Goal: Task Accomplishment & Management: Manage account settings

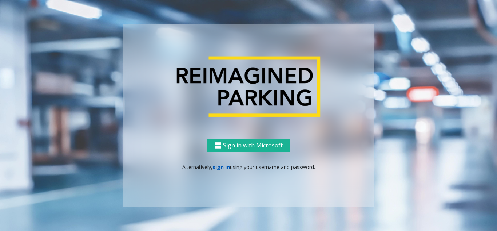
click at [220, 166] on link "sign in" at bounding box center [221, 166] width 17 height 7
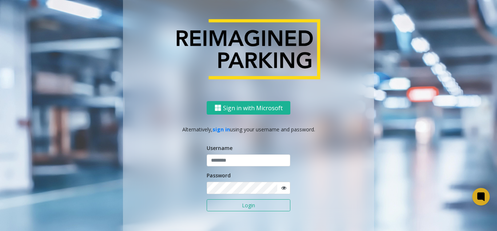
click at [282, 189] on icon at bounding box center [284, 187] width 5 height 5
click at [237, 164] on input "text" at bounding box center [249, 160] width 84 height 12
paste input "*******"
type input "*******"
click at [223, 198] on form "Username ******* Password Login" at bounding box center [249, 181] width 84 height 75
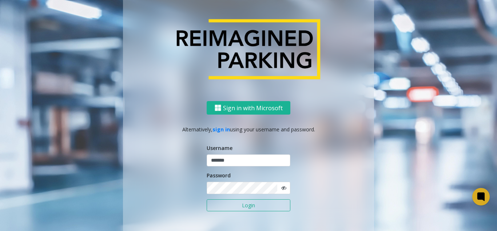
click at [225, 201] on button "Login" at bounding box center [249, 205] width 84 height 12
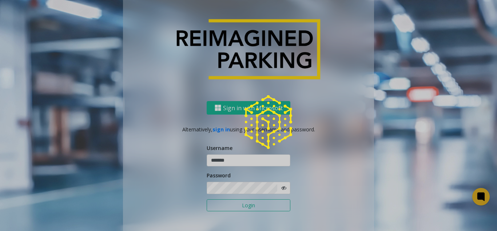
click at [225, 201] on div at bounding box center [248, 115] width 497 height 231
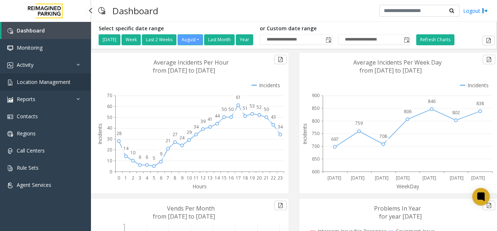
click at [55, 82] on span "Location Management" at bounding box center [44, 81] width 54 height 7
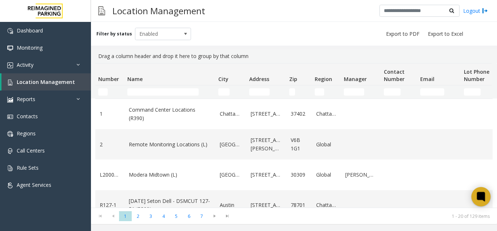
click at [483, 195] on icon at bounding box center [481, 195] width 5 height 5
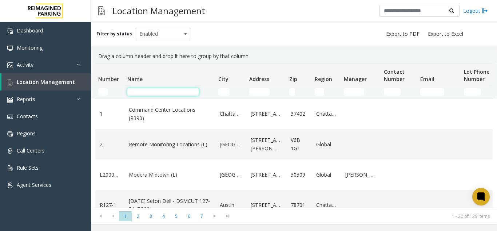
click at [144, 93] on input "Name Filter" at bounding box center [162, 91] width 71 height 7
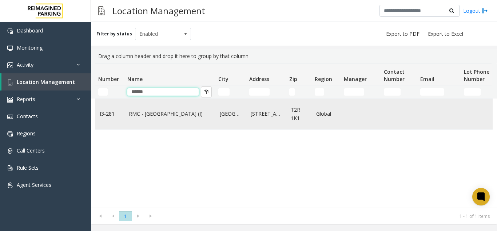
type input "*****"
click at [151, 126] on td "RMC - [GEOGRAPHIC_DATA] (I)" at bounding box center [170, 114] width 91 height 30
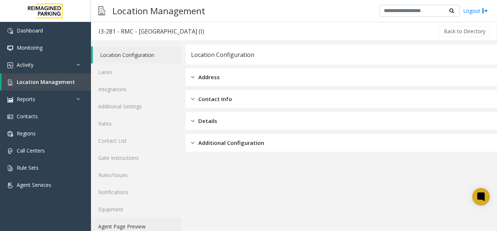
click at [127, 225] on link "Agent Page Preview" at bounding box center [136, 225] width 91 height 17
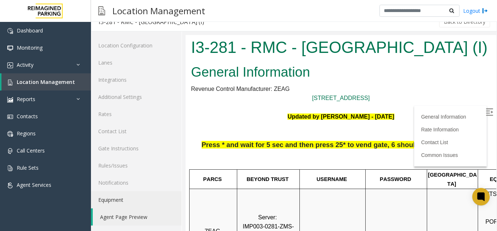
scroll to position [255, 103]
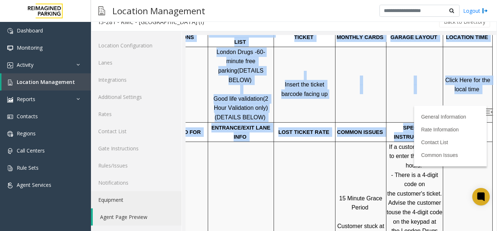
click at [346, 102] on td at bounding box center [361, 84] width 51 height 75
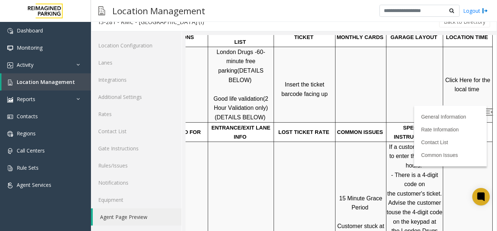
click at [486, 110] on img at bounding box center [489, 111] width 7 height 7
click at [35, 86] on link "Location Management" at bounding box center [46, 81] width 90 height 17
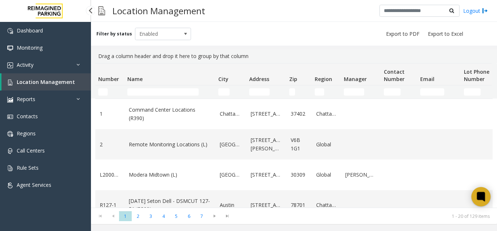
click at [485, 197] on icon at bounding box center [481, 196] width 8 height 9
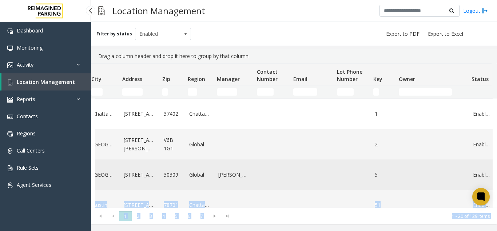
scroll to position [0, 160]
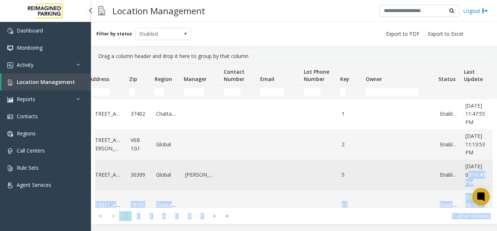
drag, startPoint x: 481, startPoint y: 197, endPoint x: 484, endPoint y: 180, distance: 17.7
click at [484, 180] on body "Dashboard Monitoring Activity Daily Activity Lane Activity Agent Activity Quali…" at bounding box center [248, 115] width 497 height 231
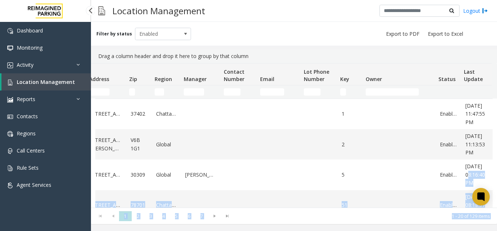
scroll to position [0, 174]
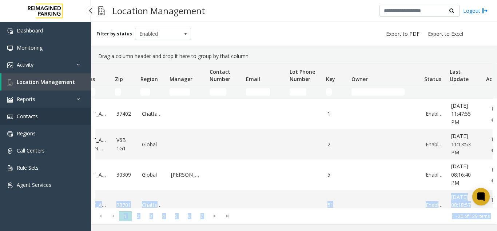
click at [50, 111] on link "Contacts" at bounding box center [45, 115] width 91 height 17
click at [58, 82] on span "Location Management" at bounding box center [46, 81] width 58 height 7
click at [55, 85] on span "Location Management" at bounding box center [46, 81] width 58 height 7
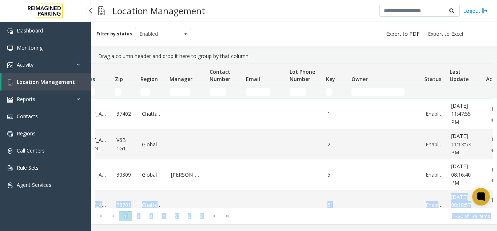
click at [68, 81] on span "Location Management" at bounding box center [46, 81] width 58 height 7
click at [262, 220] on kendo-pager "* * * * * * * 1 2 3 4 5 6 7 1 - 20 of 129 items" at bounding box center [294, 215] width 406 height 16
click at [57, 84] on span "Location Management" at bounding box center [46, 81] width 58 height 7
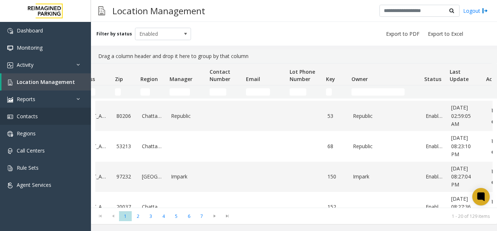
scroll to position [219, 174]
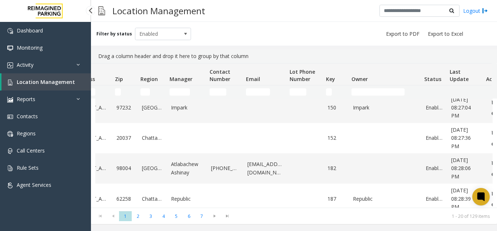
click at [54, 84] on span "Location Management" at bounding box center [46, 81] width 58 height 7
click at [59, 69] on link "Activity" at bounding box center [45, 64] width 91 height 17
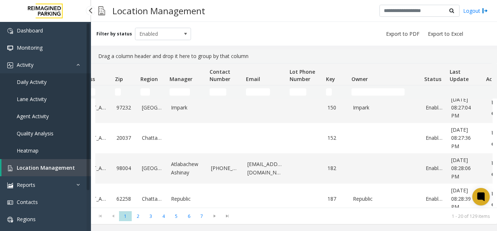
click at [47, 174] on link "Location Management" at bounding box center [46, 167] width 90 height 17
click at [35, 185] on span "Reports" at bounding box center [26, 184] width 19 height 7
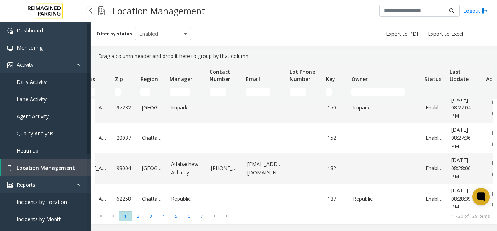
click at [49, 164] on link "Location Management" at bounding box center [46, 167] width 90 height 17
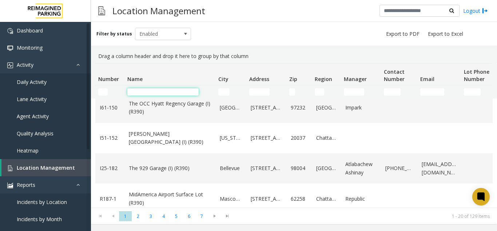
click at [140, 95] on input "Name Filter" at bounding box center [162, 91] width 71 height 7
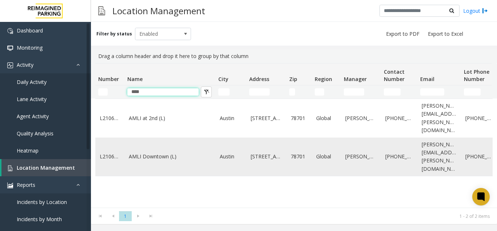
type input "****"
click at [156, 152] on link "AMLI Downtown (L)" at bounding box center [170, 156] width 82 height 8
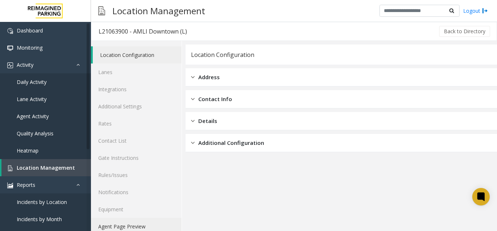
click at [159, 219] on link "Agent Page Preview" at bounding box center [136, 225] width 91 height 17
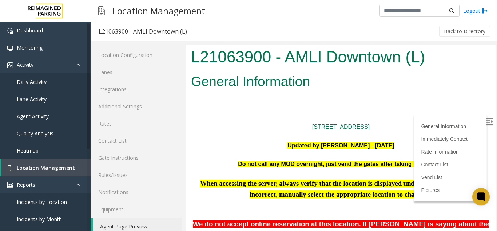
scroll to position [146, 0]
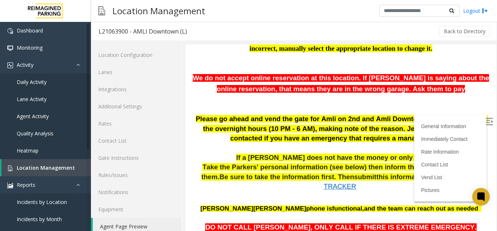
click at [486, 122] on img at bounding box center [489, 121] width 7 height 7
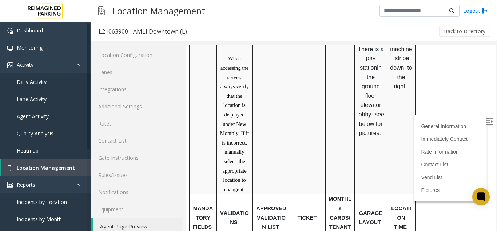
scroll to position [583, 0]
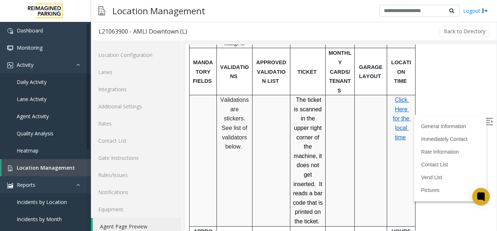
click at [402, 102] on span "Click Here for the local time" at bounding box center [402, 118] width 18 height 43
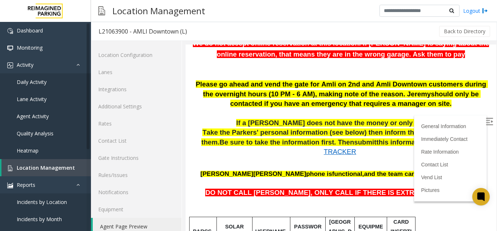
scroll to position [146, 0]
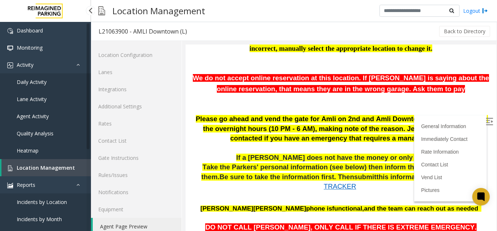
click at [69, 166] on span "Location Management" at bounding box center [46, 167] width 58 height 7
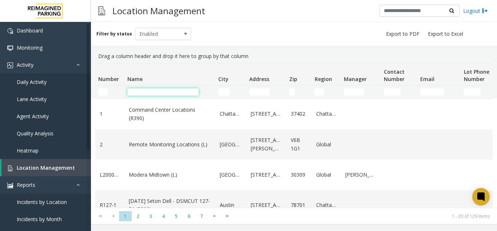
click at [159, 90] on input "Name Filter" at bounding box center [162, 91] width 71 height 7
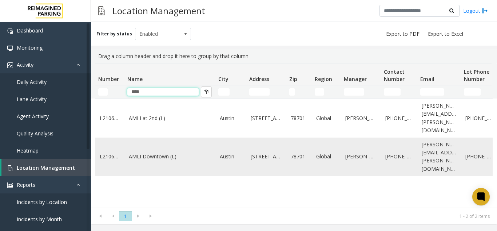
type input "****"
click at [143, 151] on td "AMLI Downtown (L)" at bounding box center [170, 156] width 91 height 39
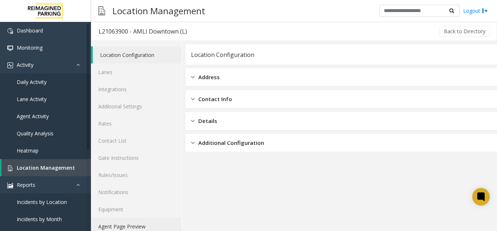
click at [126, 229] on link "Agent Page Preview" at bounding box center [136, 225] width 91 height 17
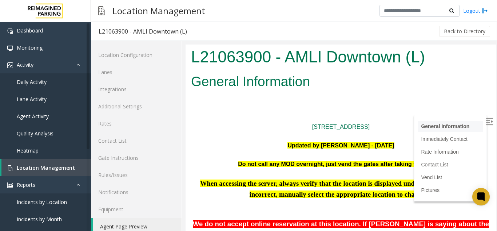
scroll to position [109, 0]
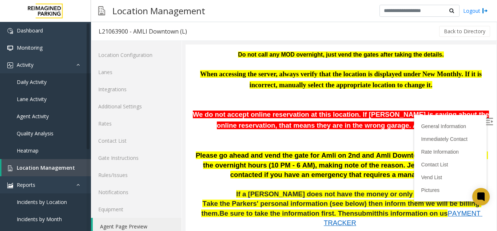
click at [486, 122] on img at bounding box center [489, 121] width 7 height 7
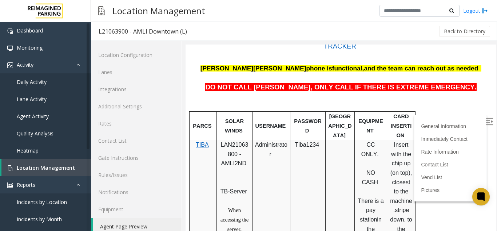
scroll to position [219, 0]
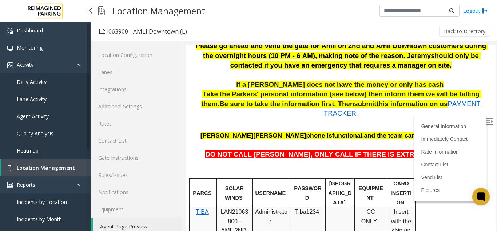
click at [62, 164] on span "Location Management" at bounding box center [46, 167] width 58 height 7
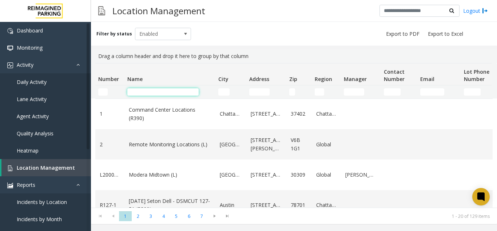
drag, startPoint x: 149, startPoint y: 91, endPoint x: 145, endPoint y: 94, distance: 5.8
click at [149, 94] on input "Name Filter" at bounding box center [162, 91] width 71 height 7
click at [136, 88] on input "Name Filter" at bounding box center [162, 91] width 71 height 7
click at [65, 81] on link "Daily Activity" at bounding box center [45, 81] width 91 height 17
click at [75, 83] on link "Daily Activity" at bounding box center [45, 81] width 91 height 17
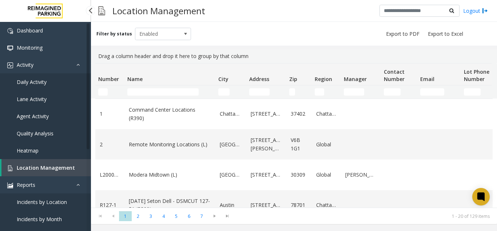
click at [75, 83] on link "Daily Activity" at bounding box center [45, 81] width 91 height 17
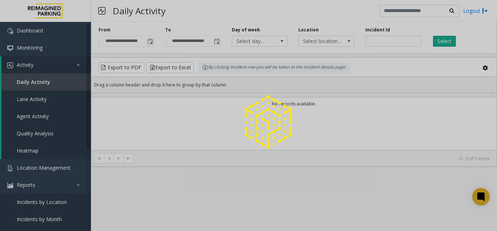
click at [38, 83] on div at bounding box center [248, 115] width 497 height 231
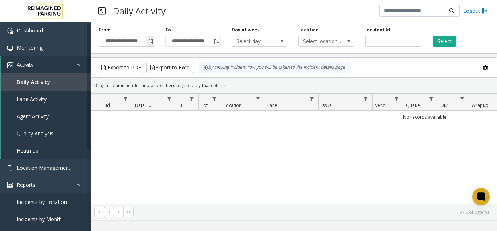
click at [149, 42] on span "Toggle popup" at bounding box center [150, 42] width 6 height 6
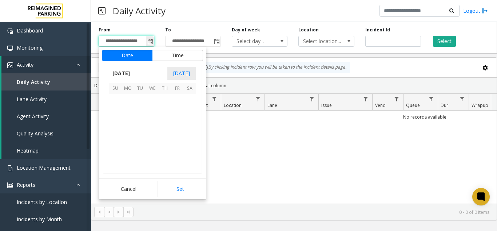
scroll to position [130619, 0]
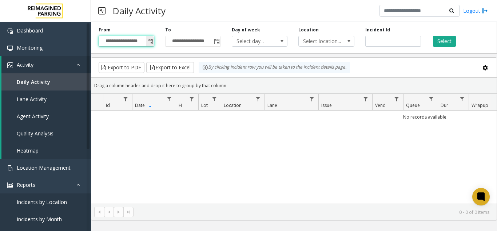
click at [153, 38] on span "Toggle popup" at bounding box center [150, 41] width 8 height 12
click at [148, 41] on span "Toggle popup" at bounding box center [150, 42] width 6 height 6
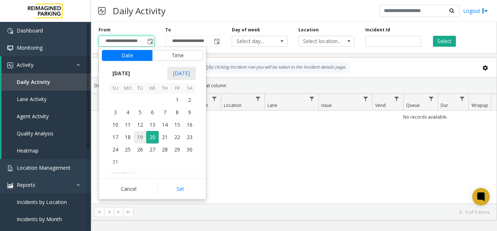
click at [141, 140] on span "19" at bounding box center [140, 137] width 12 height 12
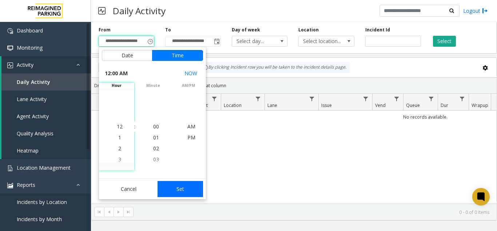
click at [182, 189] on button "Set" at bounding box center [181, 189] width 46 height 16
type input "**********"
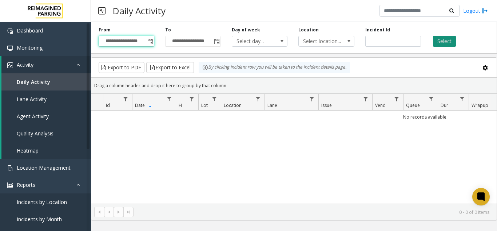
click at [441, 41] on button "Select" at bounding box center [444, 41] width 23 height 11
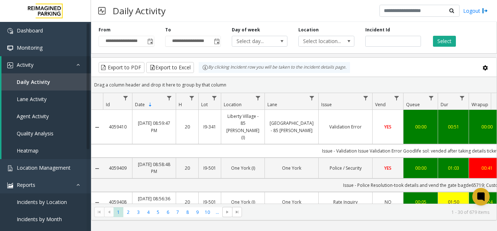
scroll to position [0, 268]
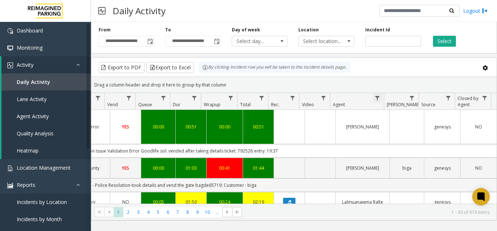
click at [381, 98] on span "Data table" at bounding box center [378, 98] width 6 height 6
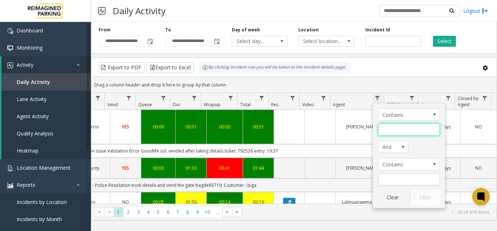
click at [392, 127] on input "Agent Filter" at bounding box center [409, 129] width 62 height 12
type input "******"
click button "Filter" at bounding box center [425, 197] width 30 height 16
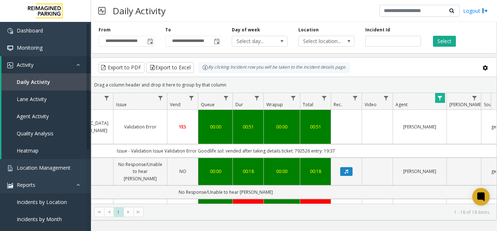
click at [441, 99] on span "Data table" at bounding box center [440, 98] width 6 height 6
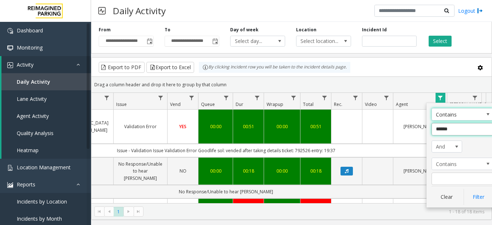
click at [442, 134] on input "******" at bounding box center [463, 129] width 62 height 12
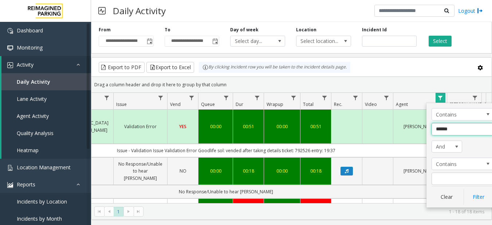
click at [442, 134] on input "******" at bounding box center [463, 129] width 62 height 12
type input "*****"
click button "Filter" at bounding box center [479, 197] width 30 height 16
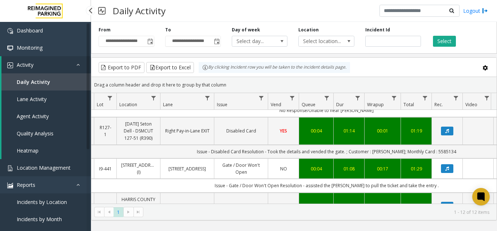
click at [69, 169] on span "Location Management" at bounding box center [44, 167] width 54 height 7
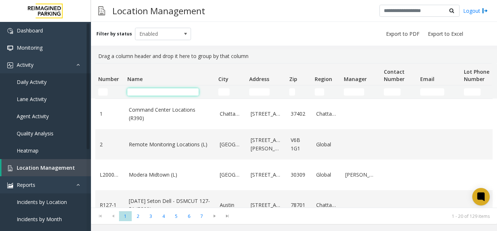
click at [143, 90] on input "Name Filter" at bounding box center [162, 91] width 71 height 7
type input "*****"
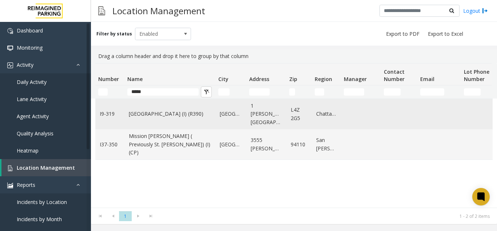
click at [158, 114] on link "[GEOGRAPHIC_DATA] (I) (R390)" at bounding box center [170, 114] width 82 height 8
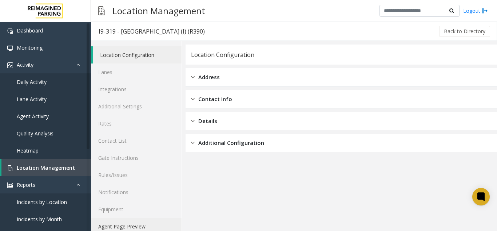
click at [130, 223] on link "Agent Page Preview" at bounding box center [136, 225] width 91 height 17
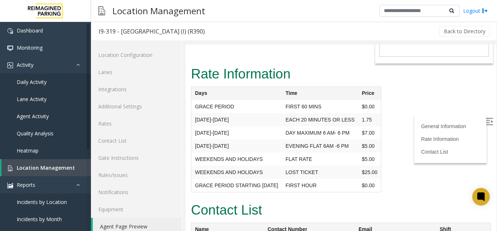
scroll to position [2253, 0]
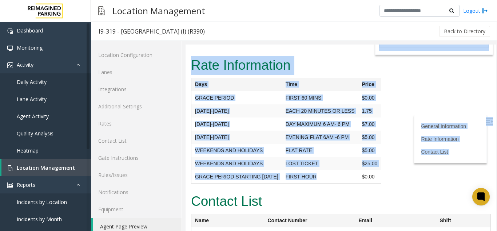
drag, startPoint x: 330, startPoint y: 141, endPoint x: 154, endPoint y: 112, distance: 177.6
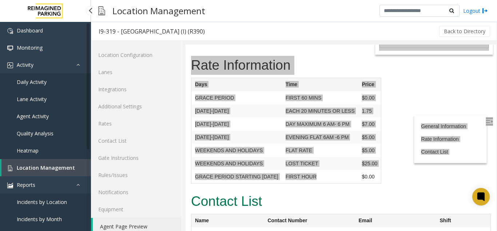
click at [51, 171] on link "Location Management" at bounding box center [46, 167] width 90 height 17
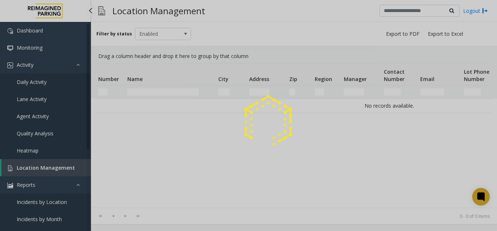
click at [51, 160] on div at bounding box center [248, 115] width 497 height 231
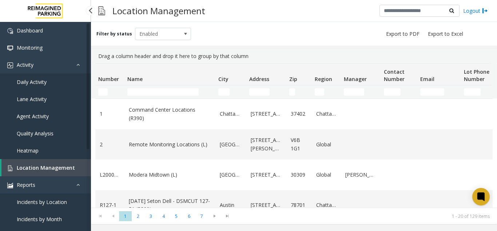
click at [20, 84] on span "Daily Activity" at bounding box center [32, 81] width 30 height 7
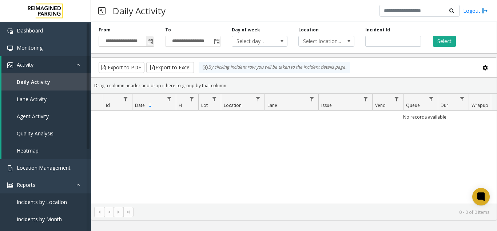
click at [151, 41] on span "Toggle popup" at bounding box center [150, 42] width 6 height 6
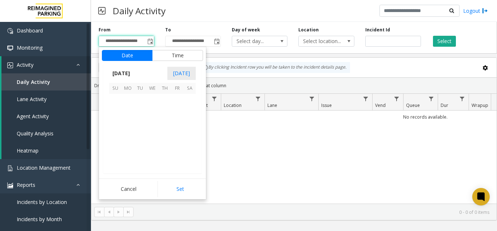
scroll to position [130619, 0]
click at [109, 138] on kendo-virtualization "[DATE] 1 2 3 4 5 6 7 8 9 10 11 12 13 14 15 16 17 18 19 20 21 22 23 24 25 26 27 …" at bounding box center [153, 133] width 160 height 79
click at [114, 138] on span "17" at bounding box center [115, 137] width 12 height 12
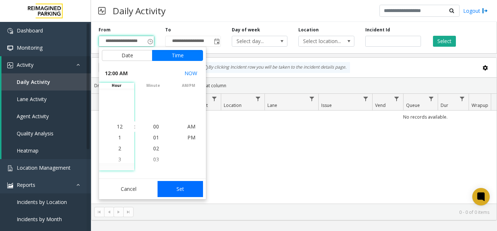
click at [183, 194] on button "Set" at bounding box center [181, 189] width 46 height 16
type input "**********"
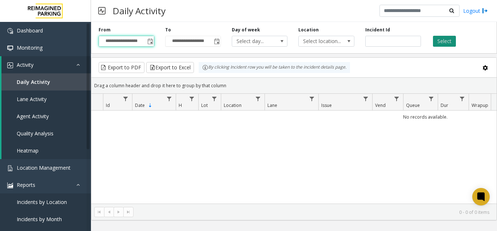
click at [446, 42] on button "Select" at bounding box center [444, 41] width 23 height 11
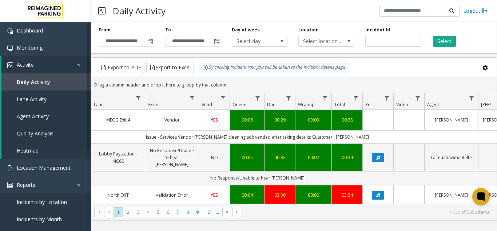
scroll to position [0, 218]
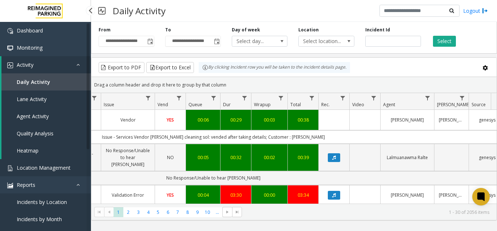
click at [78, 163] on link "Location Management" at bounding box center [45, 167] width 91 height 17
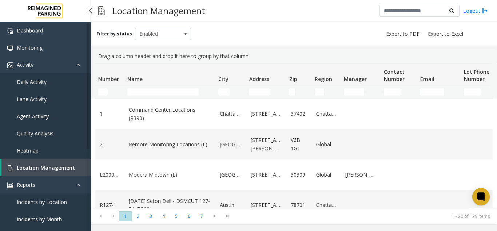
click at [30, 83] on span "Daily Activity" at bounding box center [32, 81] width 30 height 7
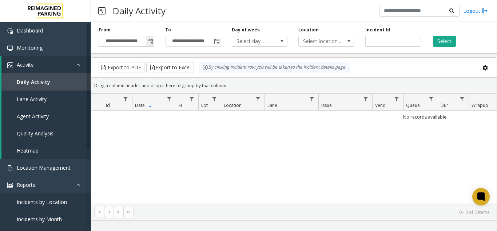
click at [149, 43] on span "Toggle popup" at bounding box center [150, 42] width 6 height 6
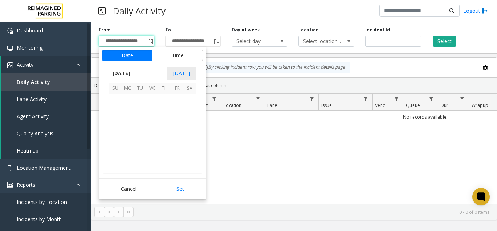
scroll to position [130619, 0]
click at [126, 137] on span "18" at bounding box center [128, 137] width 12 height 12
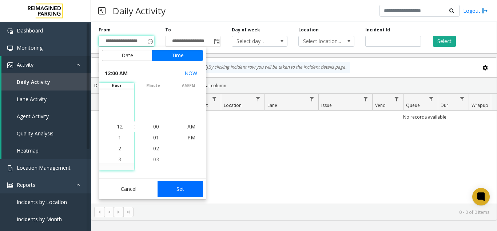
click at [194, 186] on button "Set" at bounding box center [181, 189] width 46 height 16
type input "**********"
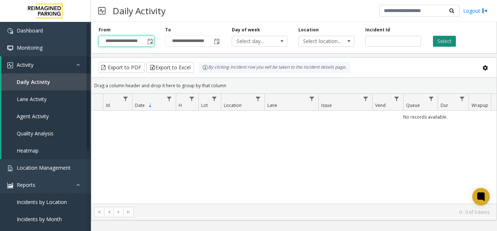
click at [450, 38] on button "Select" at bounding box center [444, 41] width 23 height 11
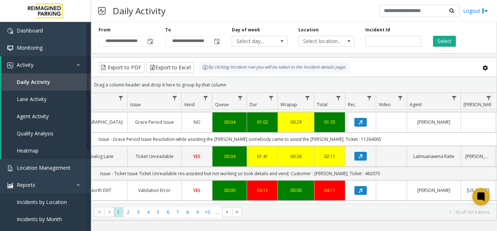
scroll to position [109, 191]
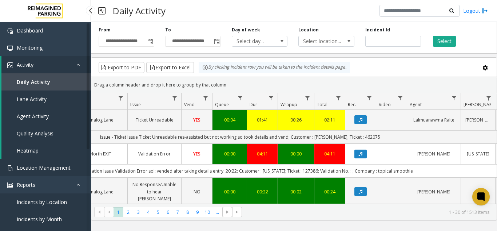
click at [64, 169] on span "Location Management" at bounding box center [44, 167] width 54 height 7
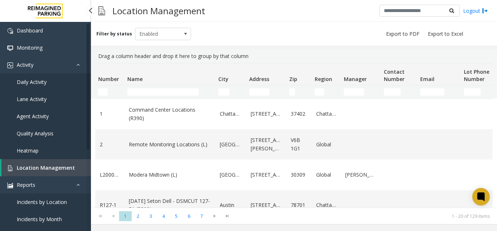
click at [66, 87] on link "Daily Activity" at bounding box center [45, 81] width 91 height 17
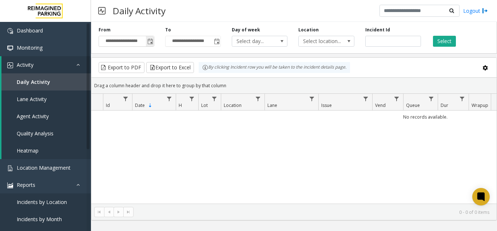
click at [152, 41] on span "Toggle popup" at bounding box center [150, 42] width 6 height 6
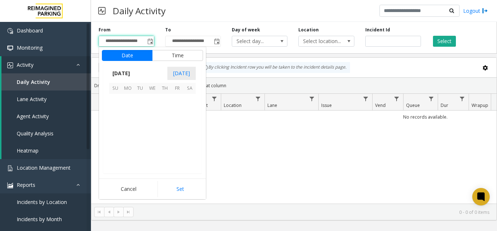
scroll to position [130619, 0]
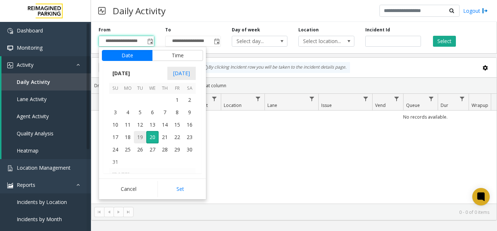
click at [141, 135] on span "19" at bounding box center [140, 137] width 12 height 12
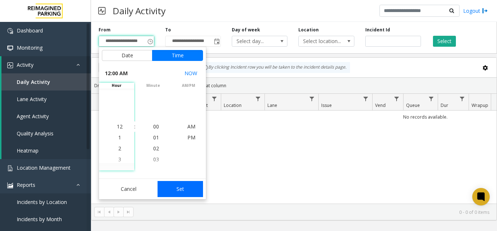
click at [177, 190] on button "Set" at bounding box center [181, 189] width 46 height 16
type input "**********"
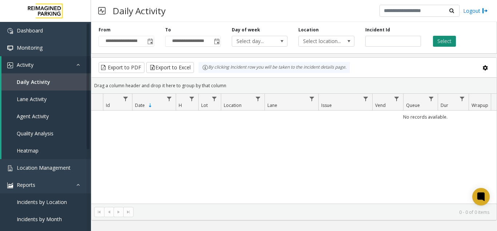
click at [444, 42] on button "Select" at bounding box center [444, 41] width 23 height 11
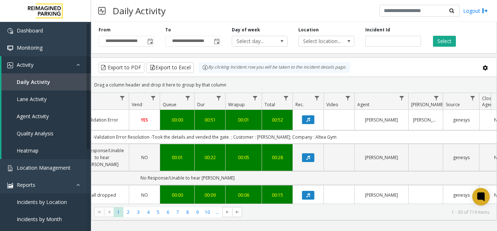
scroll to position [0, 133]
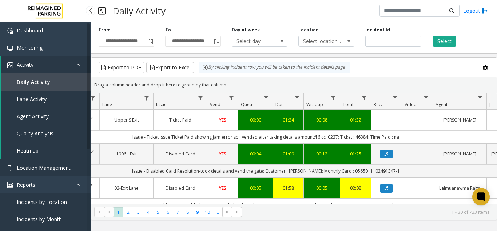
click at [35, 169] on span "Location Management" at bounding box center [44, 167] width 54 height 7
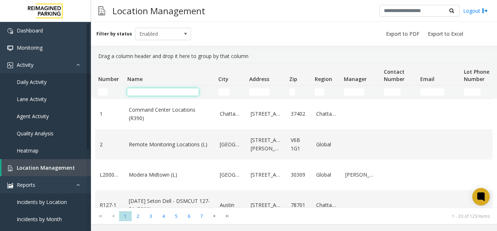
click at [160, 94] on input "Name Filter" at bounding box center [162, 91] width 71 height 7
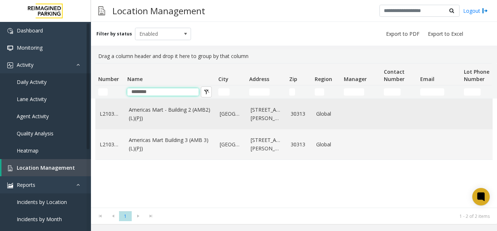
type input "********"
click at [164, 114] on link "Americas Mart - Building 2 (AMB2) (L)(PJ)" at bounding box center [170, 114] width 82 height 16
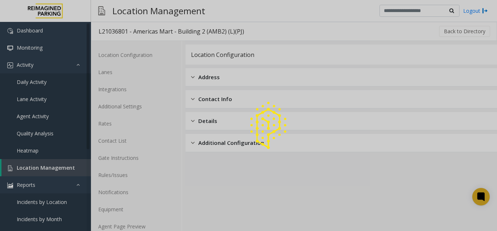
click at [135, 227] on div at bounding box center [248, 115] width 497 height 231
click at [135, 227] on link "Agent Page Preview" at bounding box center [136, 225] width 91 height 17
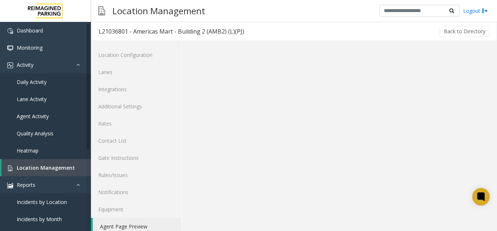
click at [135, 227] on link "Agent Page Preview" at bounding box center [137, 225] width 89 height 17
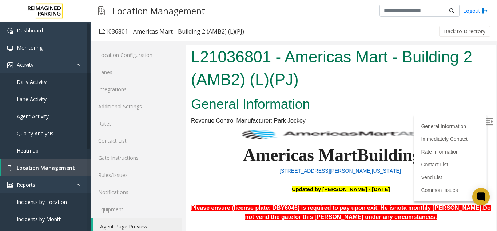
scroll to position [146, 0]
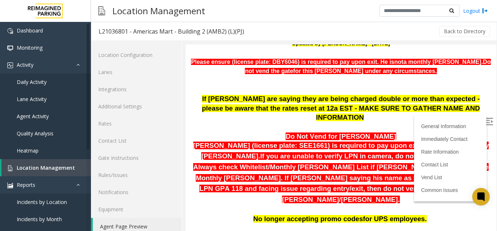
click at [486, 118] on img at bounding box center [489, 121] width 7 height 7
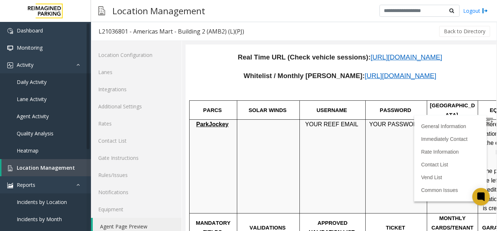
scroll to position [291, 0]
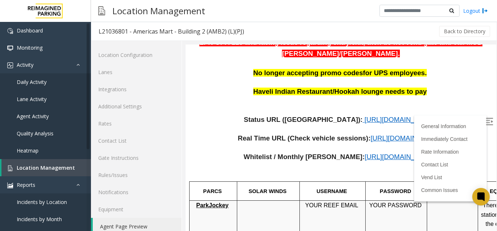
click at [365, 115] on span "[URL][DOMAIN_NAME]" at bounding box center [401, 119] width 72 height 8
click at [66, 161] on link "Location Management" at bounding box center [46, 167] width 90 height 17
